Goal: Task Accomplishment & Management: Manage account settings

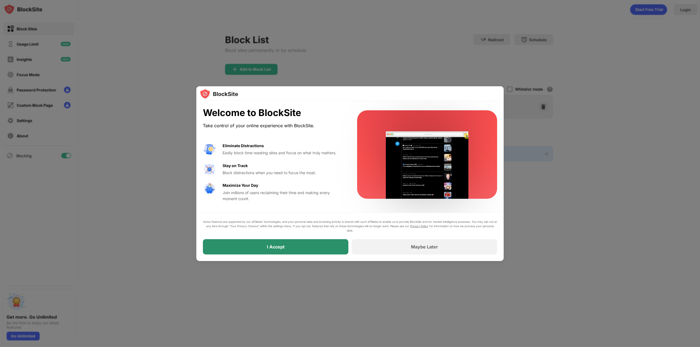
click at [295, 249] on div "I Accept" at bounding box center [275, 246] width 145 height 15
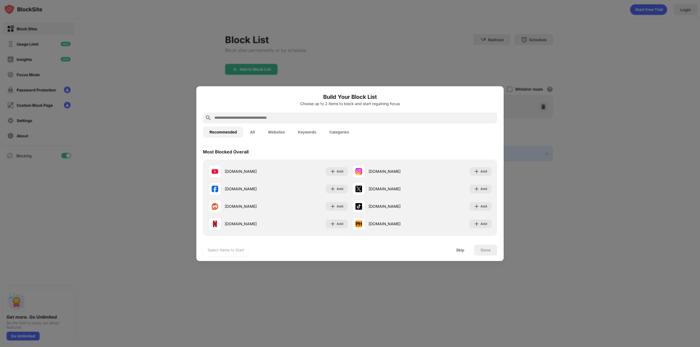
click at [299, 117] on input "text" at bounding box center [354, 118] width 281 height 7
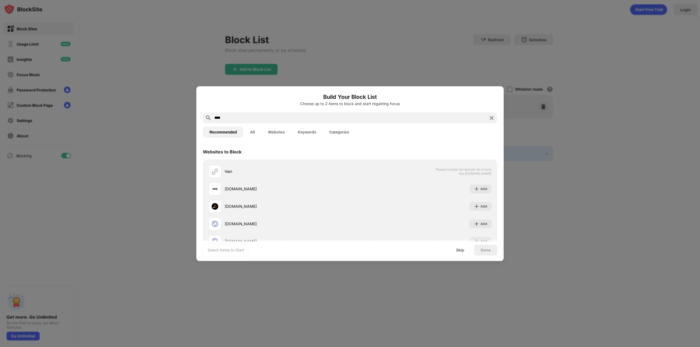
click at [265, 111] on div "Build Your Block List Choose up to 2 items to block and start regaining focus" at bounding box center [350, 103] width 294 height 20
click at [265, 119] on input "****" at bounding box center [350, 118] width 272 height 7
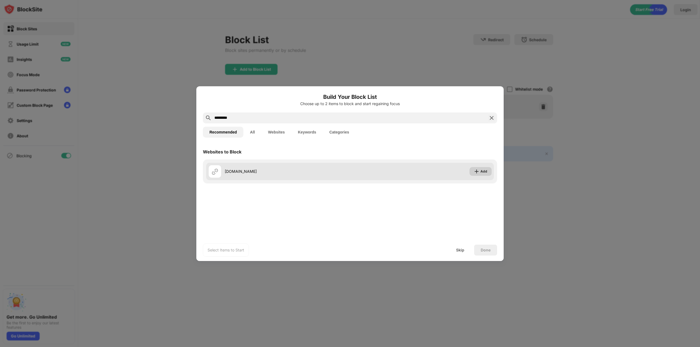
type input "*********"
click at [481, 171] on div "Add" at bounding box center [483, 171] width 7 height 5
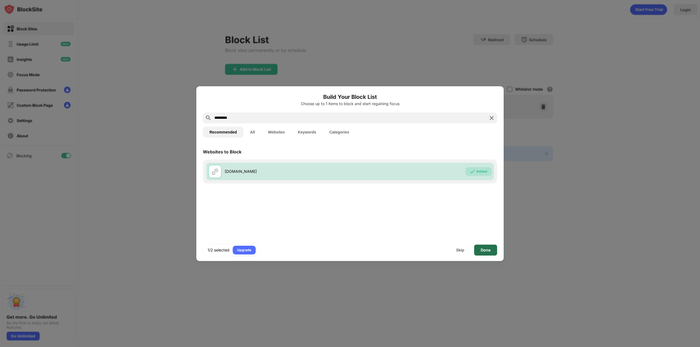
click at [484, 252] on div "Done" at bounding box center [485, 250] width 23 height 11
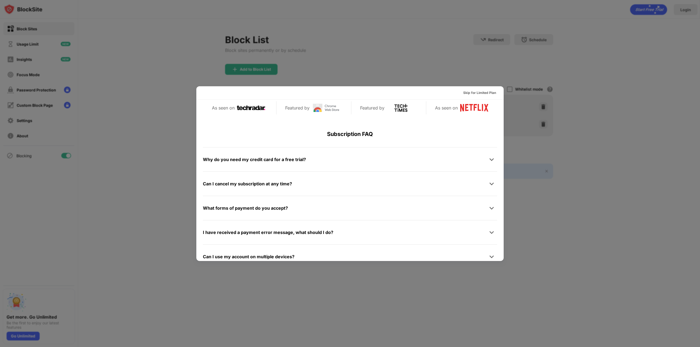
scroll to position [266, 0]
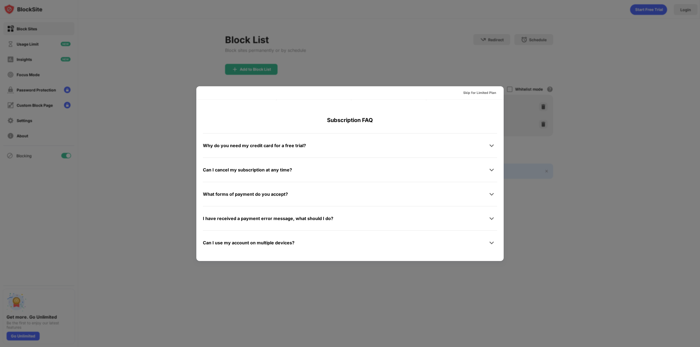
click at [504, 347] on div "Skip for Limited Plan Reclaim 1-Hour a Day for Less Than $5/Month Start Your Fr…" at bounding box center [350, 347] width 700 height 0
click at [499, 92] on div "Skip for Limited Plan" at bounding box center [349, 92] width 307 height 13
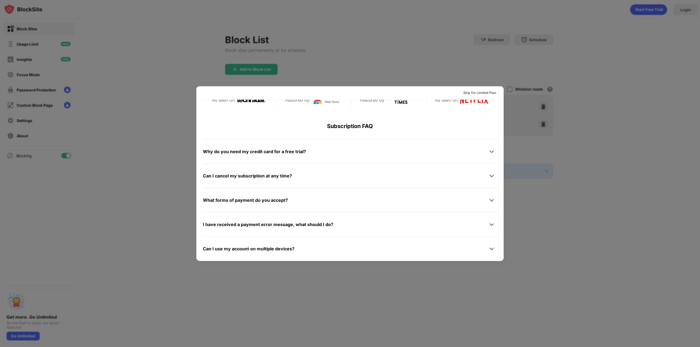
scroll to position [255, 0]
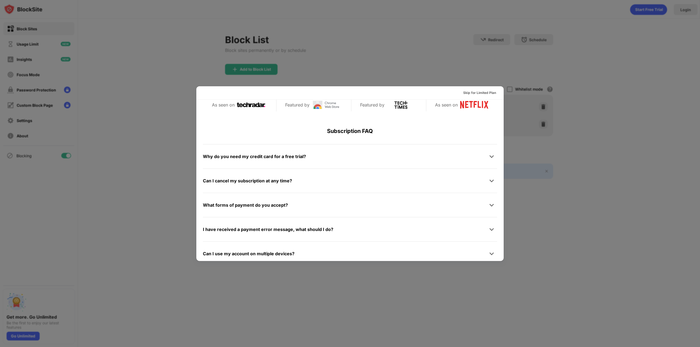
drag, startPoint x: 543, startPoint y: 98, endPoint x: 563, endPoint y: 94, distance: 20.8
click at [553, 99] on div at bounding box center [350, 173] width 700 height 347
click at [572, 87] on div at bounding box center [350, 173] width 700 height 347
drag, startPoint x: 308, startPoint y: 70, endPoint x: 302, endPoint y: 69, distance: 5.8
click at [304, 69] on div at bounding box center [350, 173] width 700 height 347
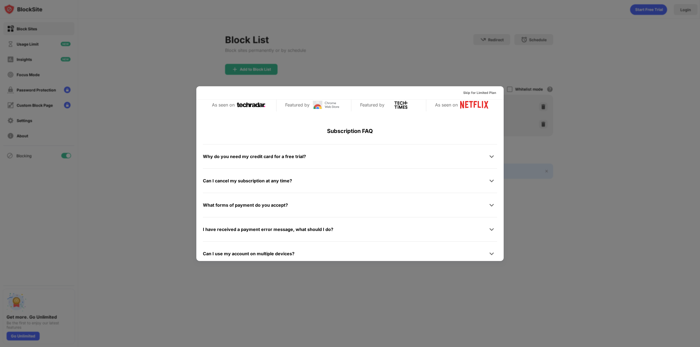
drag, startPoint x: 699, startPoint y: 43, endPoint x: 620, endPoint y: 68, distance: 83.1
click at [697, 43] on div at bounding box center [350, 173] width 700 height 347
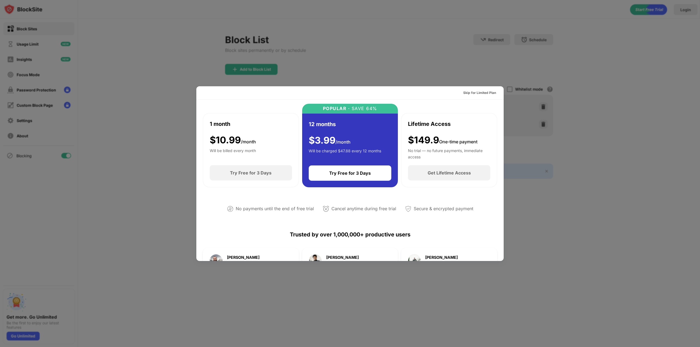
scroll to position [0, 0]
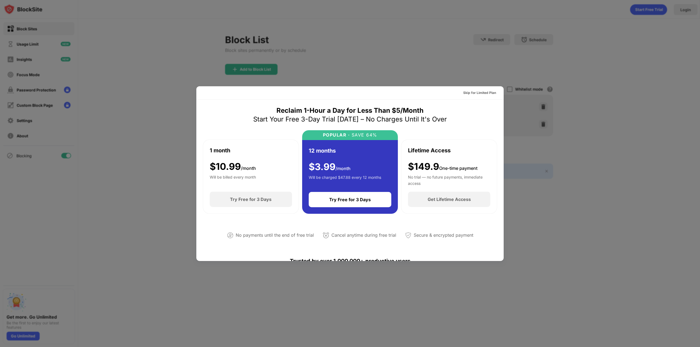
click at [64, 65] on div at bounding box center [350, 173] width 700 height 347
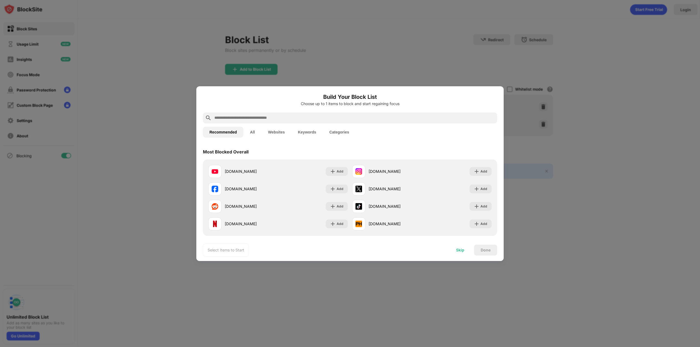
click at [455, 250] on div "Skip" at bounding box center [459, 250] width 21 height 11
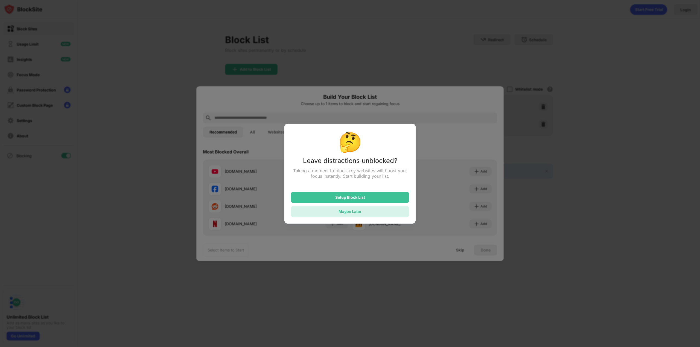
click at [378, 213] on div "Maybe Later" at bounding box center [350, 211] width 118 height 11
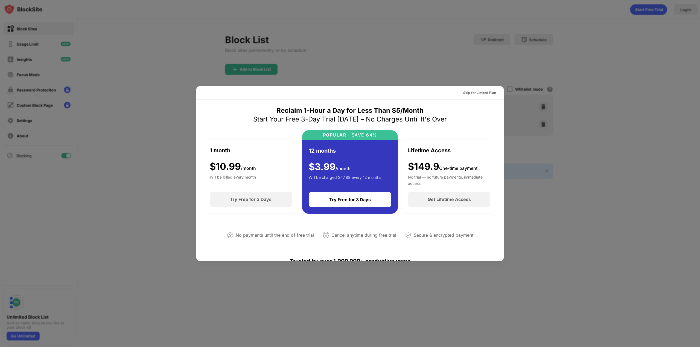
click at [482, 88] on div "Skip for Limited Plan" at bounding box center [349, 92] width 307 height 13
click at [481, 90] on div "Skip for Limited Plan" at bounding box center [479, 92] width 33 height 5
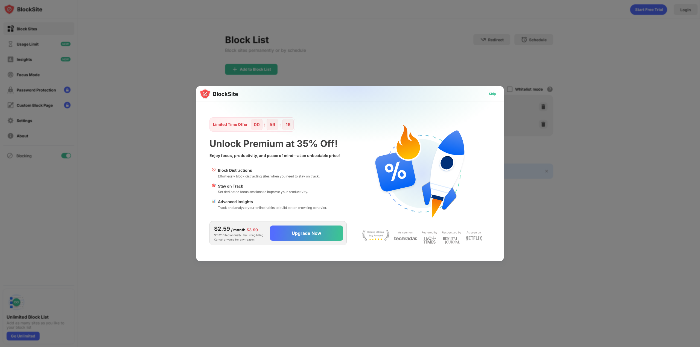
click at [495, 93] on div "Skip" at bounding box center [492, 93] width 7 height 5
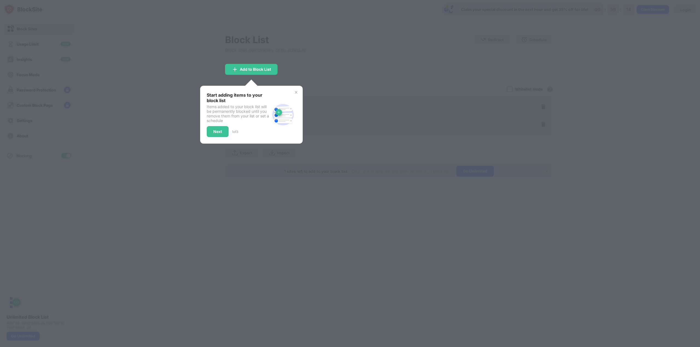
click at [295, 90] on img at bounding box center [296, 92] width 4 height 4
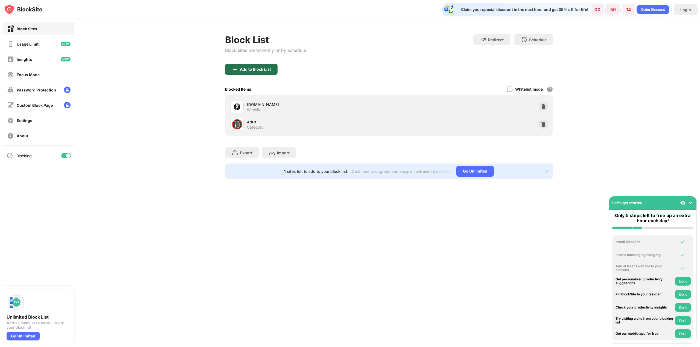
click at [255, 74] on div "Add to Block List" at bounding box center [251, 69] width 52 height 11
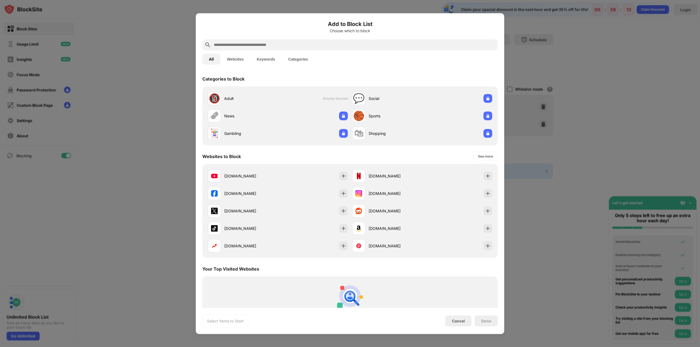
click at [557, 56] on div at bounding box center [350, 173] width 700 height 347
